Goal: Task Accomplishment & Management: Complete application form

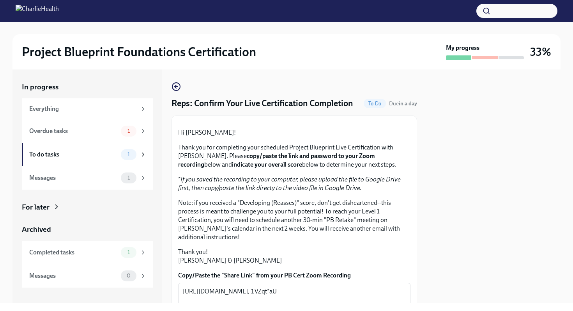
scroll to position [157, 0]
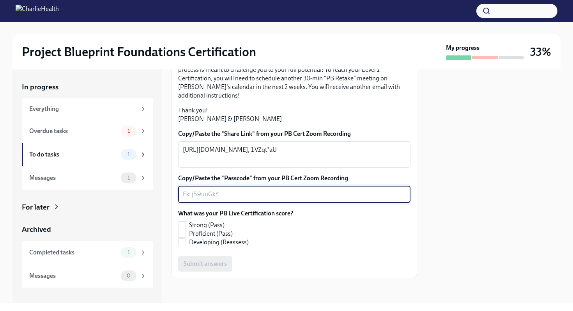
click at [233, 199] on textarea "Copy/Paste the "Passcode" from your PB Cert Zoom Recording" at bounding box center [294, 194] width 223 height 9
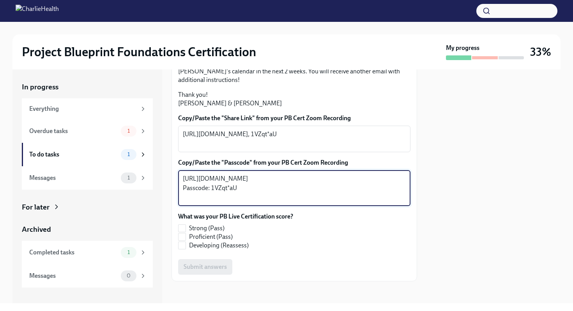
drag, startPoint x: 211, startPoint y: 255, endPoint x: 164, endPoint y: 224, distance: 56.6
click at [164, 224] on div "In progress Everything Overdue tasks 1 To do tasks 1 Messages 1 For later Archi…" at bounding box center [286, 186] width 548 height 234
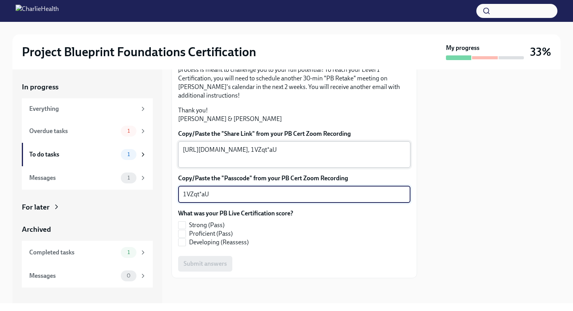
type textarea "1VZqt*aU"
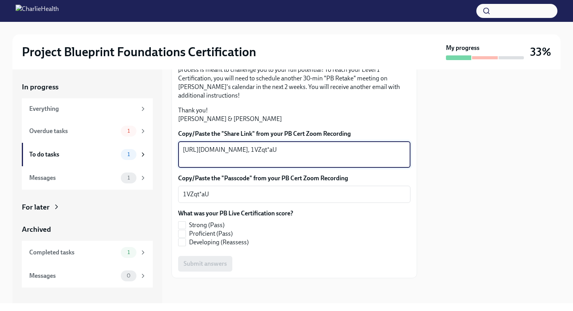
drag, startPoint x: 403, startPoint y: 201, endPoint x: 164, endPoint y: 178, distance: 240.2
click at [164, 178] on div "In progress Everything Overdue tasks 1 To do tasks 1 Messages 1 For later Archi…" at bounding box center [286, 186] width 548 height 234
paste textarea "SYp_dRNA-myHU-Q5tHsr6Rl2PPg1B-8NdlLiVHL1oh-YXo1cKkZKVOG9a_lsVfSF.9kbwP6-ENKipnf…"
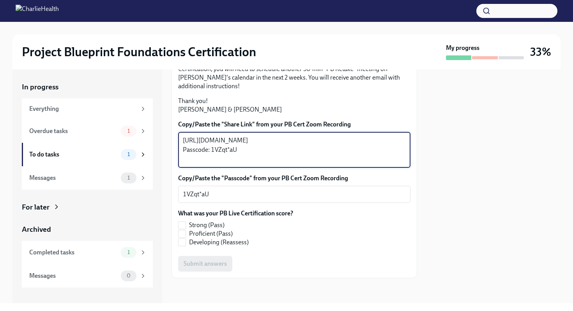
drag, startPoint x: 248, startPoint y: 209, endPoint x: 151, endPoint y: 210, distance: 97.9
click at [151, 210] on div "In progress Everything Overdue tasks 1 To do tasks 1 Messages 1 For later Archi…" at bounding box center [286, 186] width 548 height 234
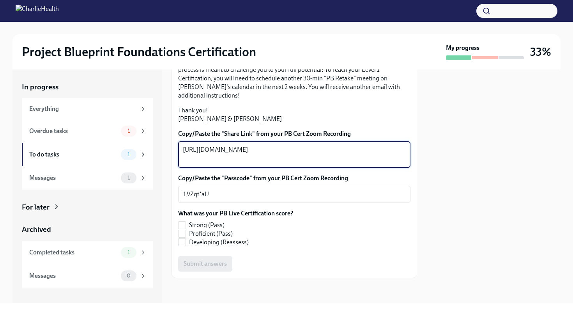
scroll to position [198, 0]
type textarea "[URL][DOMAIN_NAME]"
click at [186, 234] on label "Proficient (Pass)" at bounding box center [232, 233] width 109 height 9
click at [186, 234] on input "Proficient (Pass)" at bounding box center [182, 233] width 7 height 7
checkbox input "true"
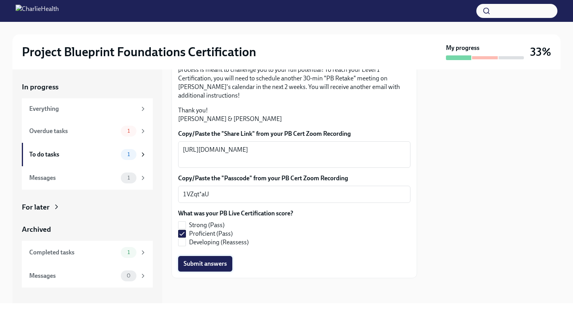
click at [207, 264] on span "Submit answers" at bounding box center [205, 264] width 43 height 8
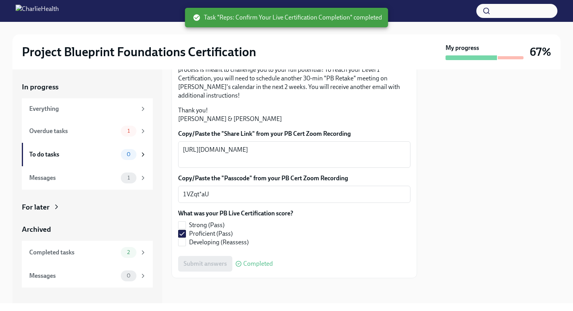
scroll to position [210, 0]
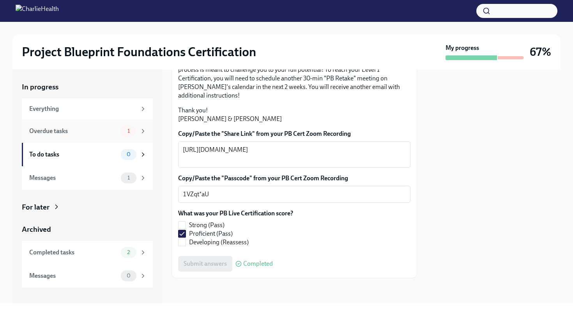
click at [80, 129] on div "Overdue tasks" at bounding box center [73, 131] width 89 height 9
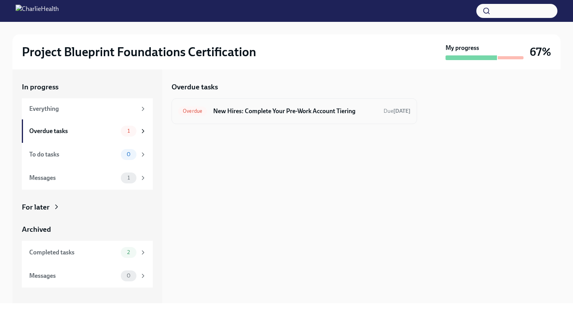
click at [295, 112] on h6 "New Hires: Complete Your Pre-Work Account Tiering" at bounding box center [295, 111] width 164 height 9
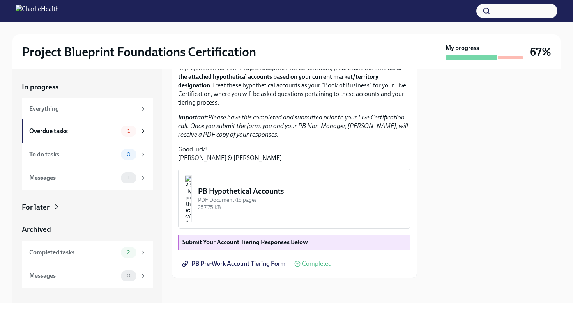
scroll to position [176, 0]
click at [215, 268] on span "PB Pre-Work Account Tiering Form" at bounding box center [235, 264] width 102 height 8
